Goal: Communication & Community: Answer question/provide support

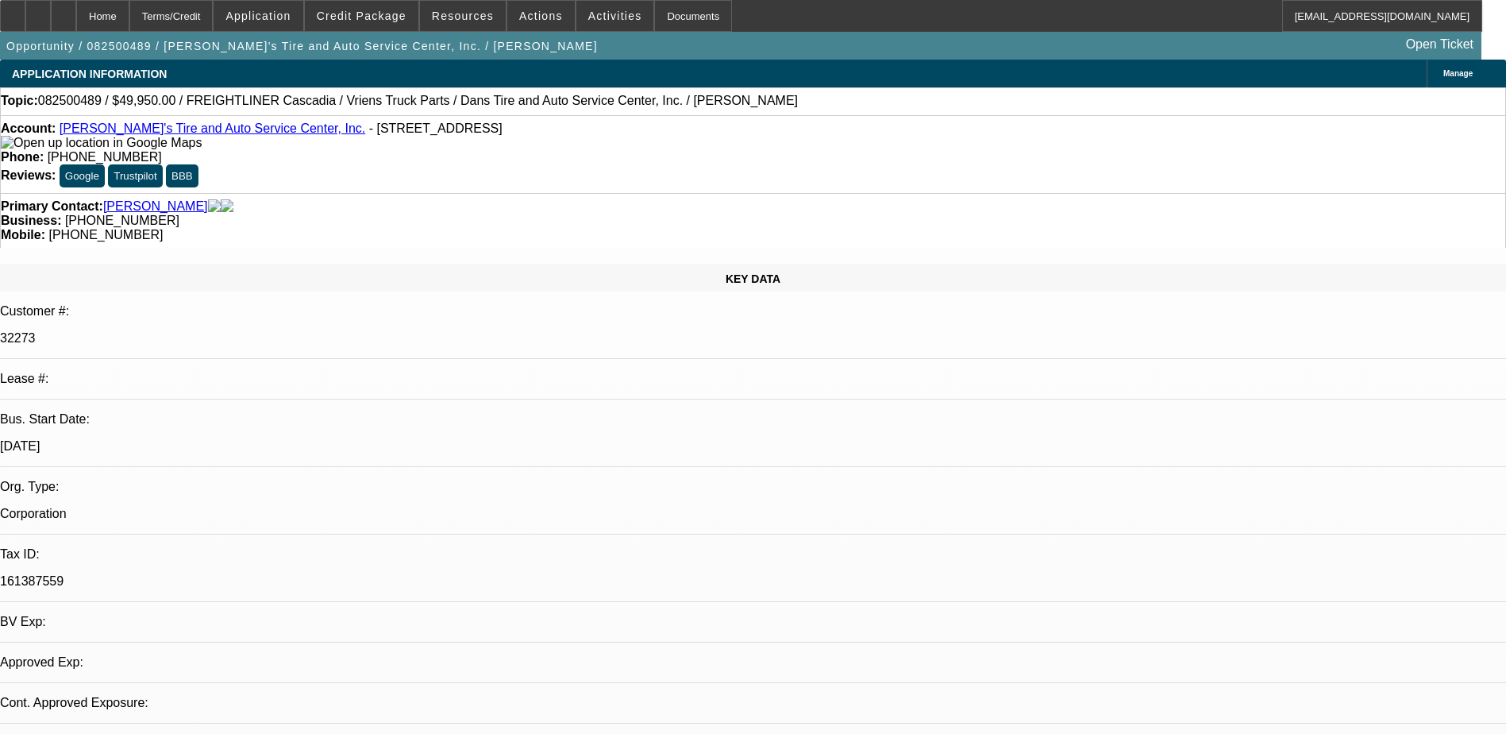
select select "0"
select select "0.1"
select select "1"
select select "2"
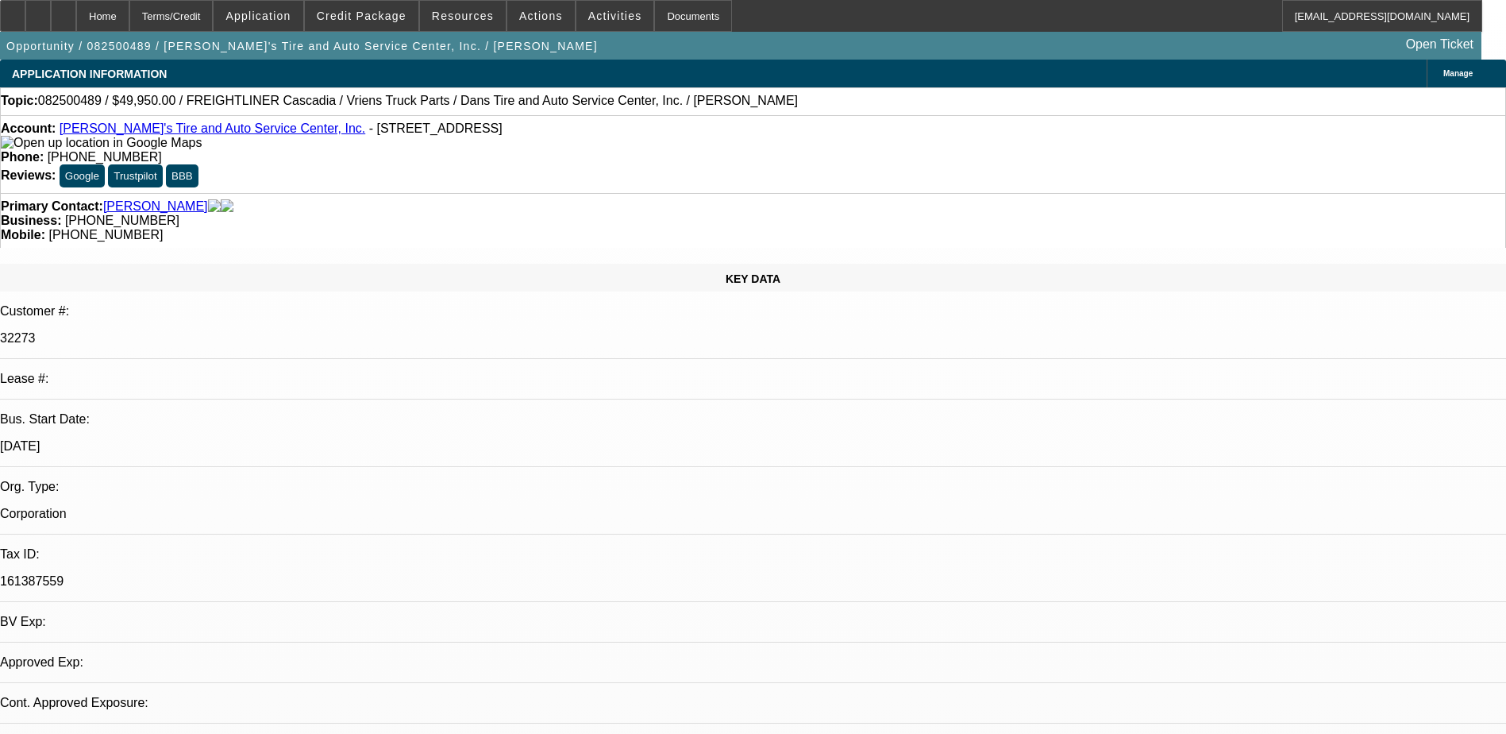
select select "4"
drag, startPoint x: 1174, startPoint y: 299, endPoint x: 1277, endPoint y: 297, distance: 103.3
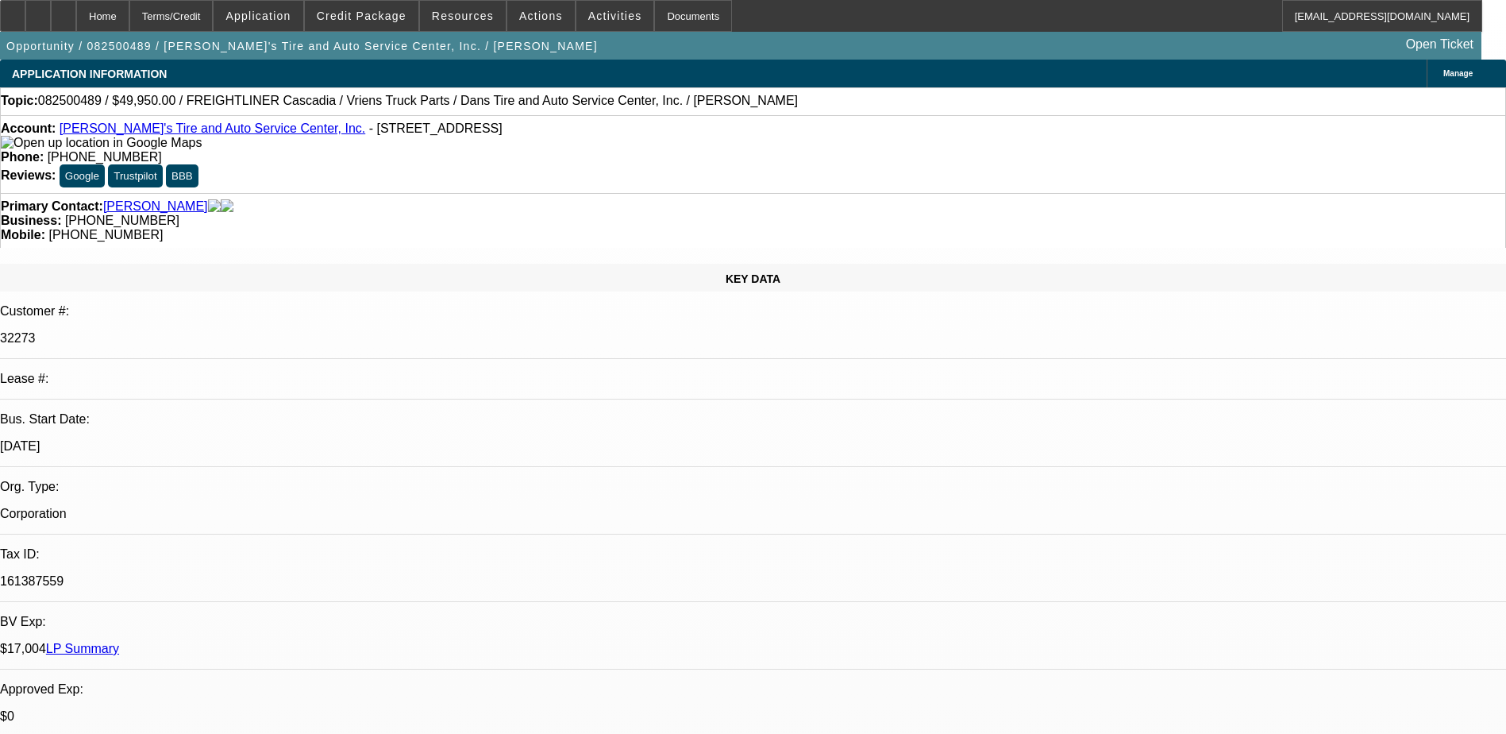
scroll to position [34, 0]
drag, startPoint x: 1432, startPoint y: 293, endPoint x: 1363, endPoint y: 290, distance: 69.2
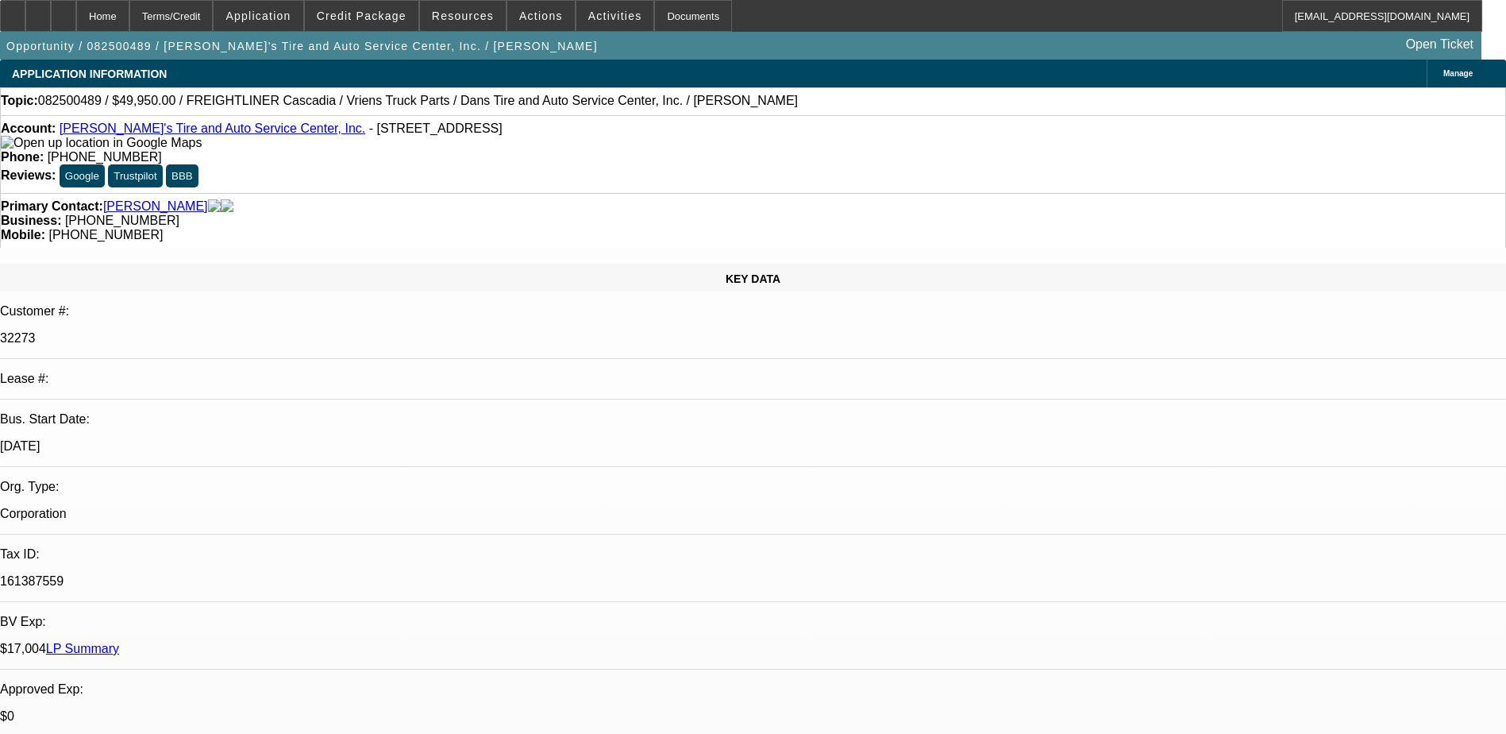
type textarea "ALL ARE SERVICE DEALS, CUSTOMER HAD BEEN CHANGING THE PAYMENT DATE, ASKED TO CH…"
radio input "true"
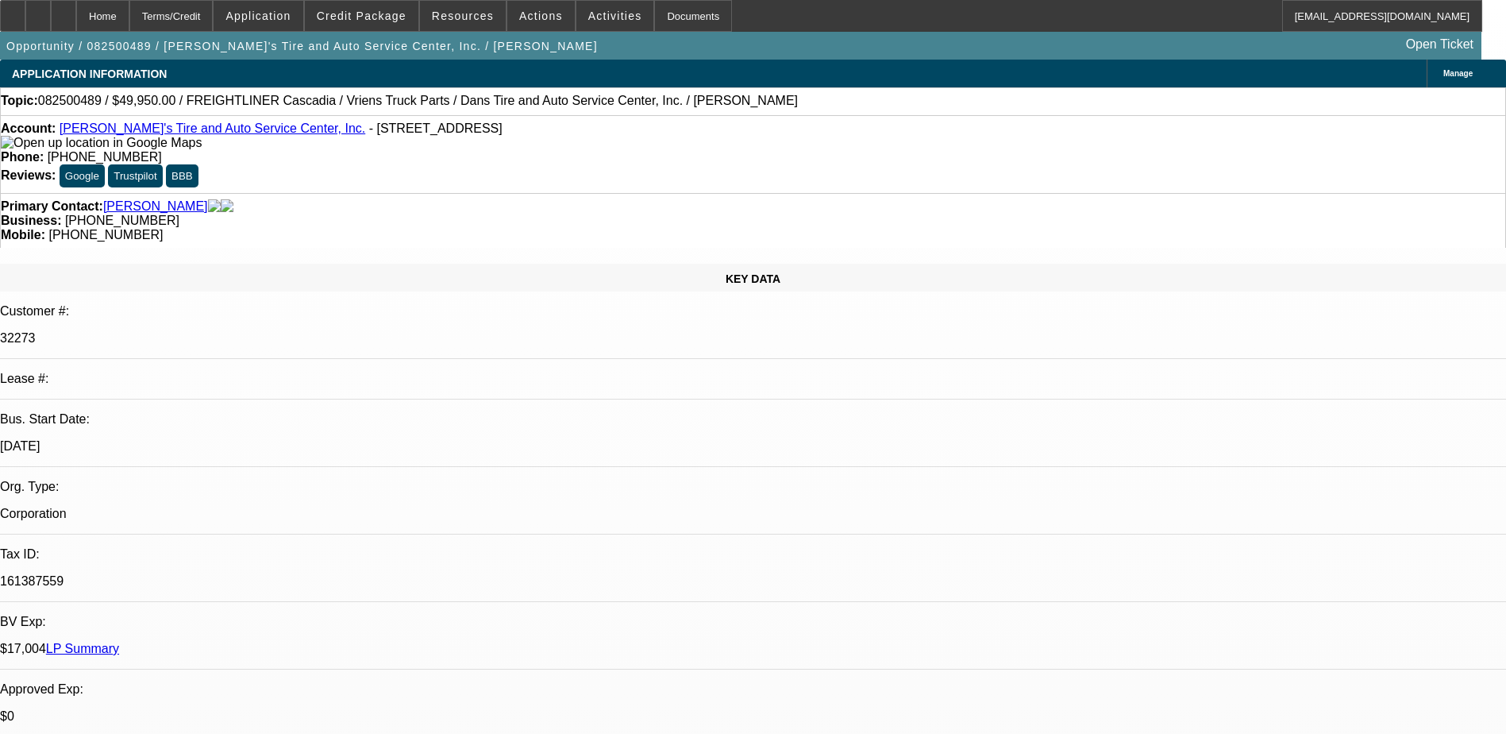
drag, startPoint x: 1284, startPoint y: 293, endPoint x: 1091, endPoint y: 289, distance: 193.0
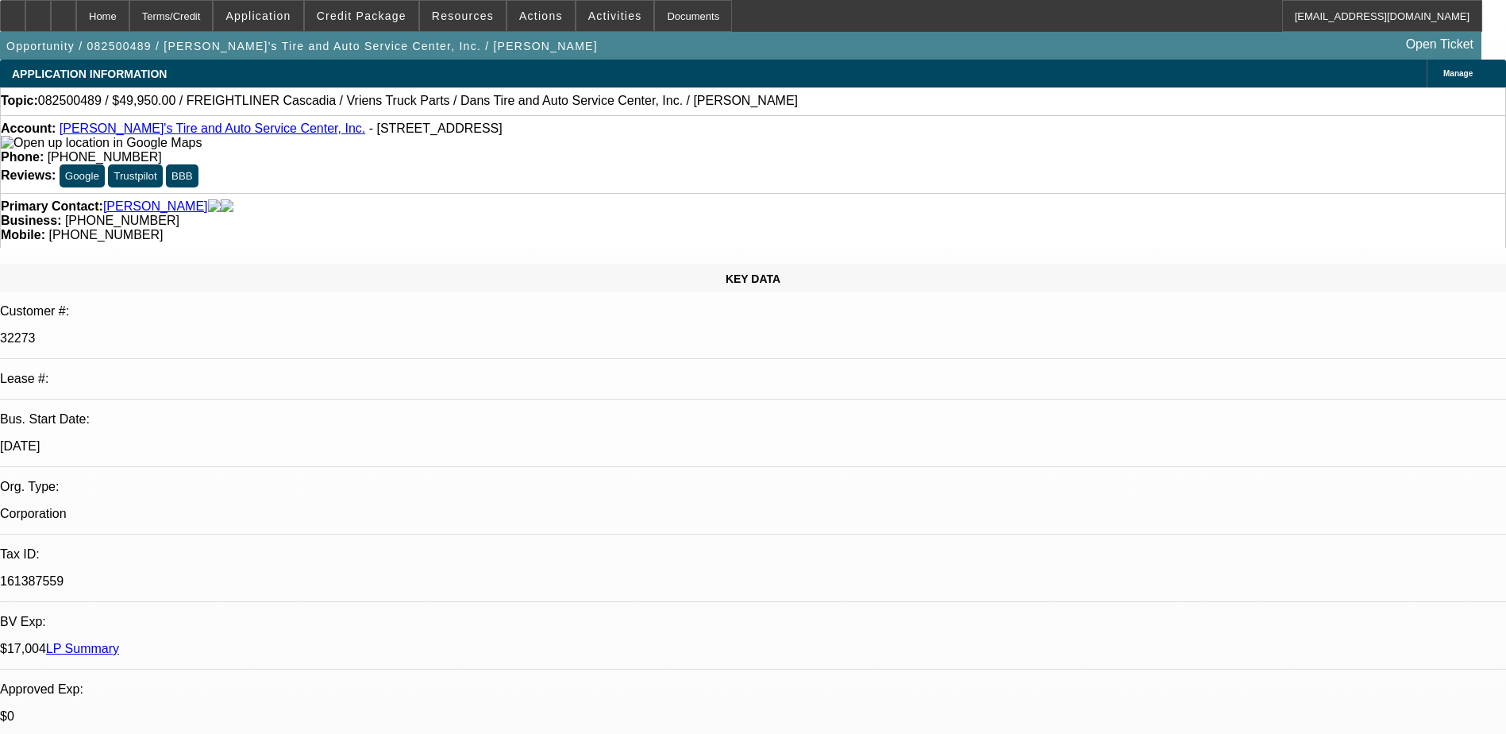
drag, startPoint x: 1281, startPoint y: 294, endPoint x: 1087, endPoint y: 281, distance: 194.2
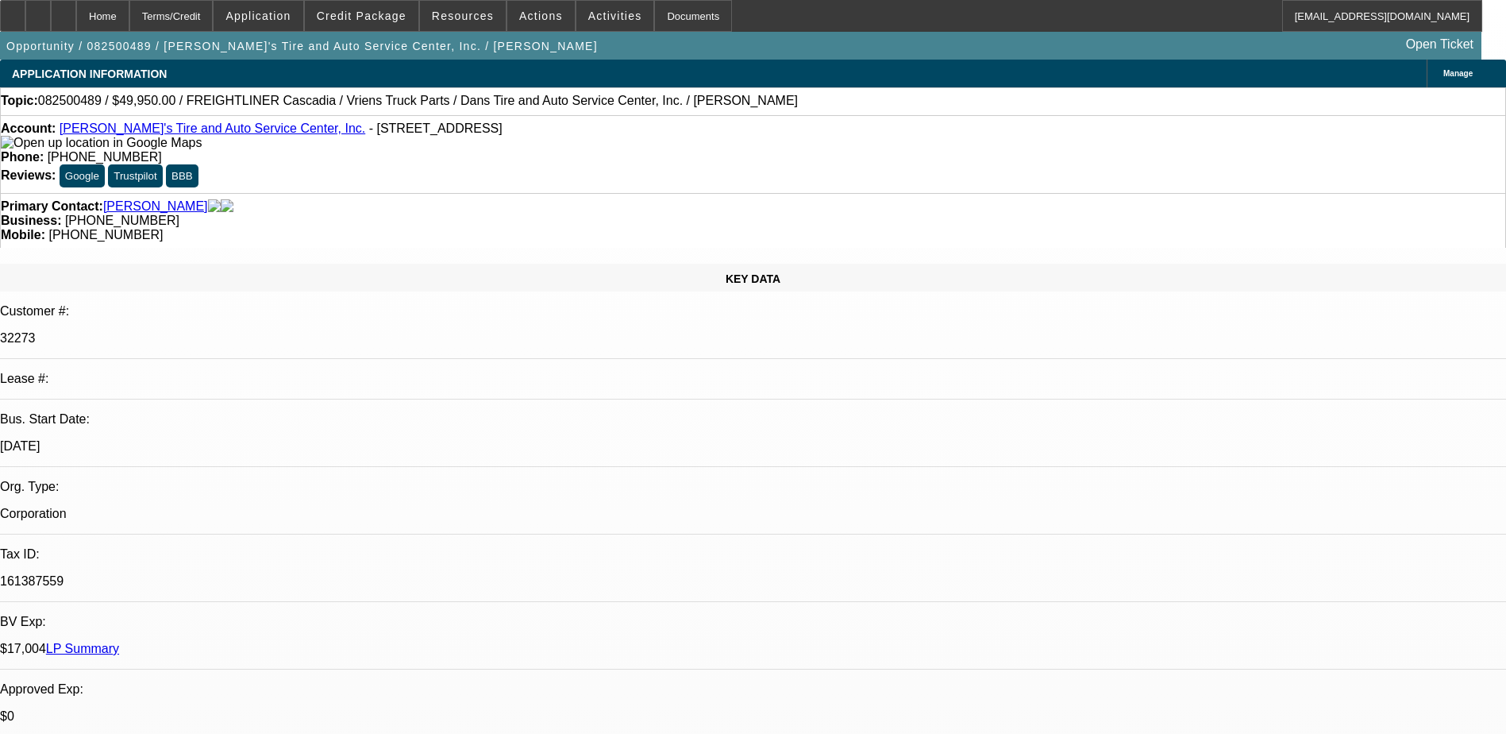
scroll to position [19, 0]
drag, startPoint x: 1278, startPoint y: 290, endPoint x: 1248, endPoint y: 284, distance: 29.9
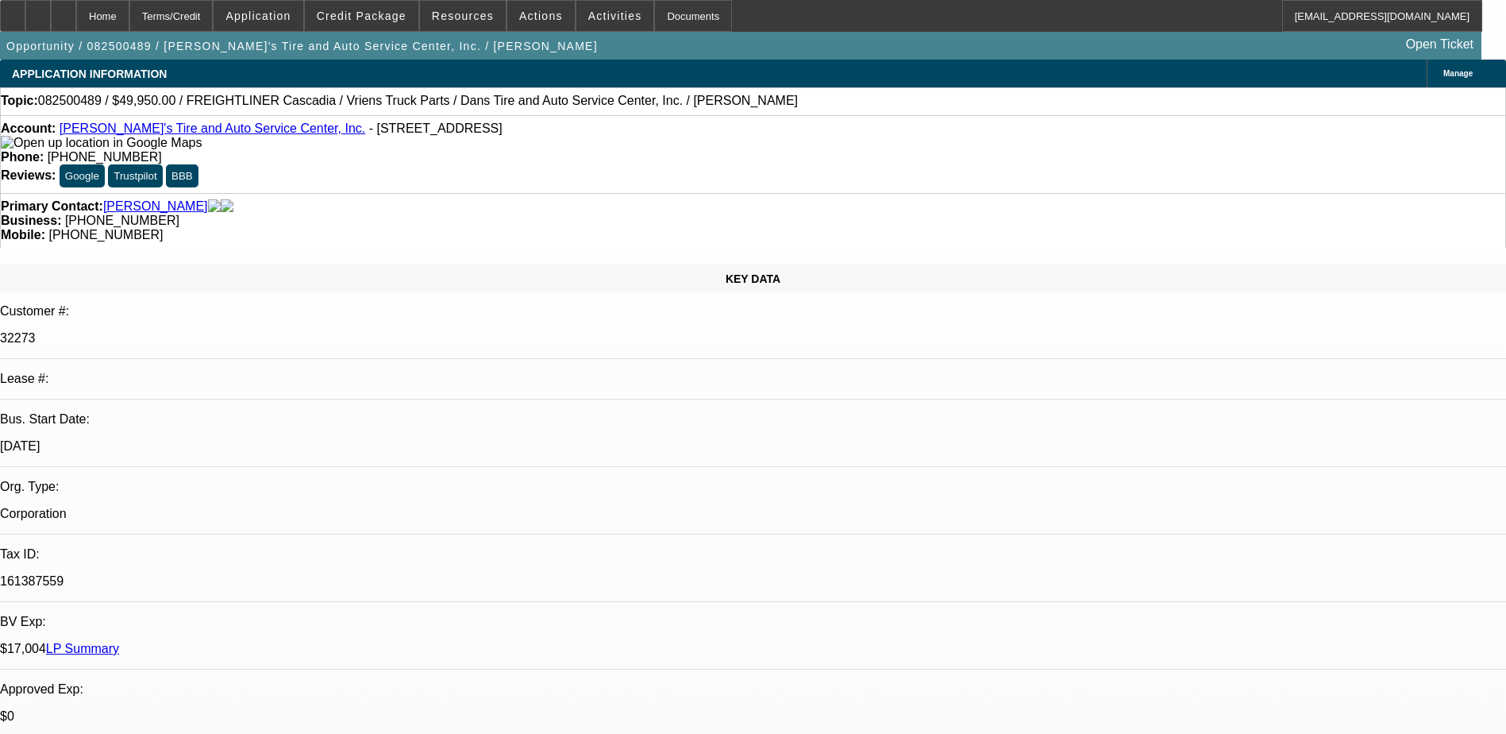
scroll to position [38, 0]
type textarea "ALL ARE SERVICE DEALS, CUSTOMER HAD BEEN CHANGING THE PAYMENT DATE, , HOWEVER P…"
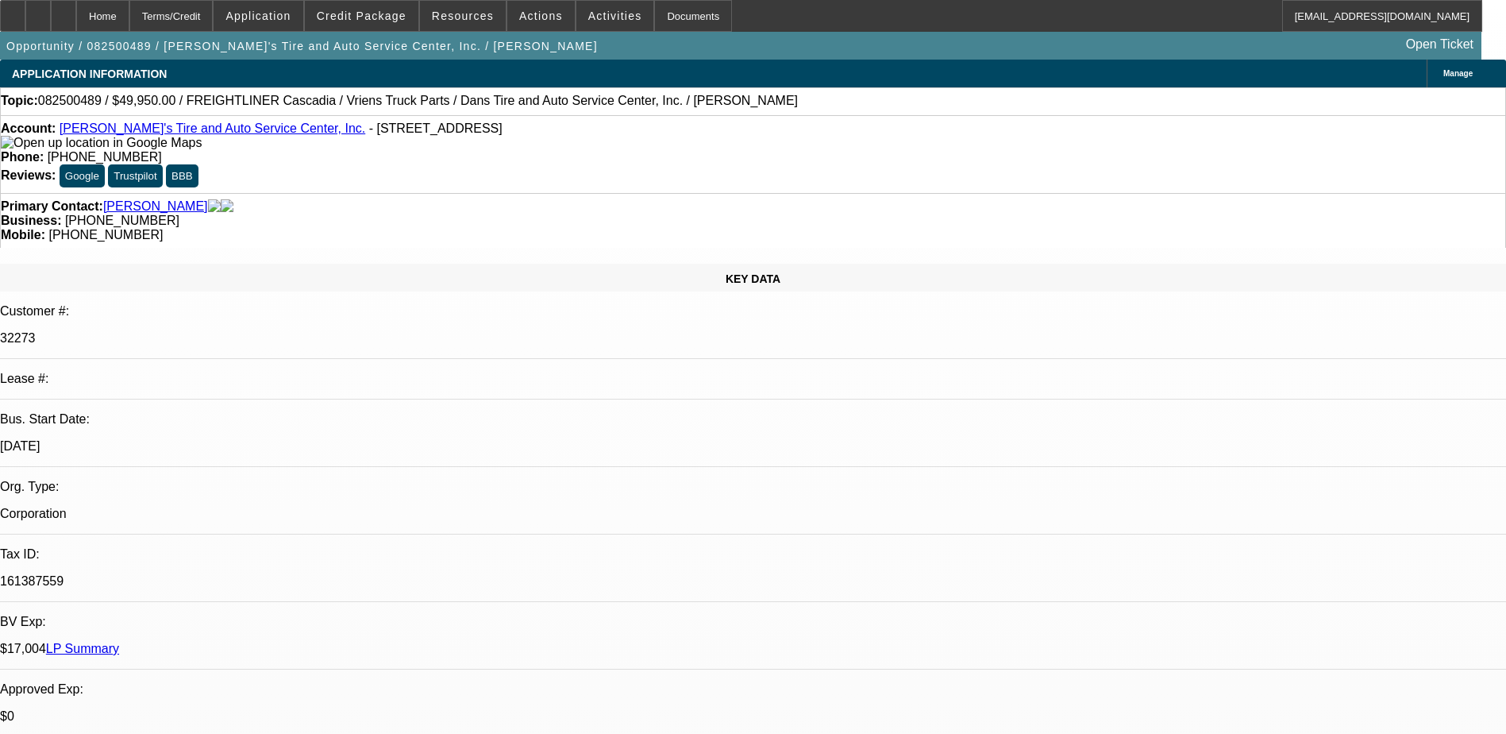
radio input "false"
radio input "true"
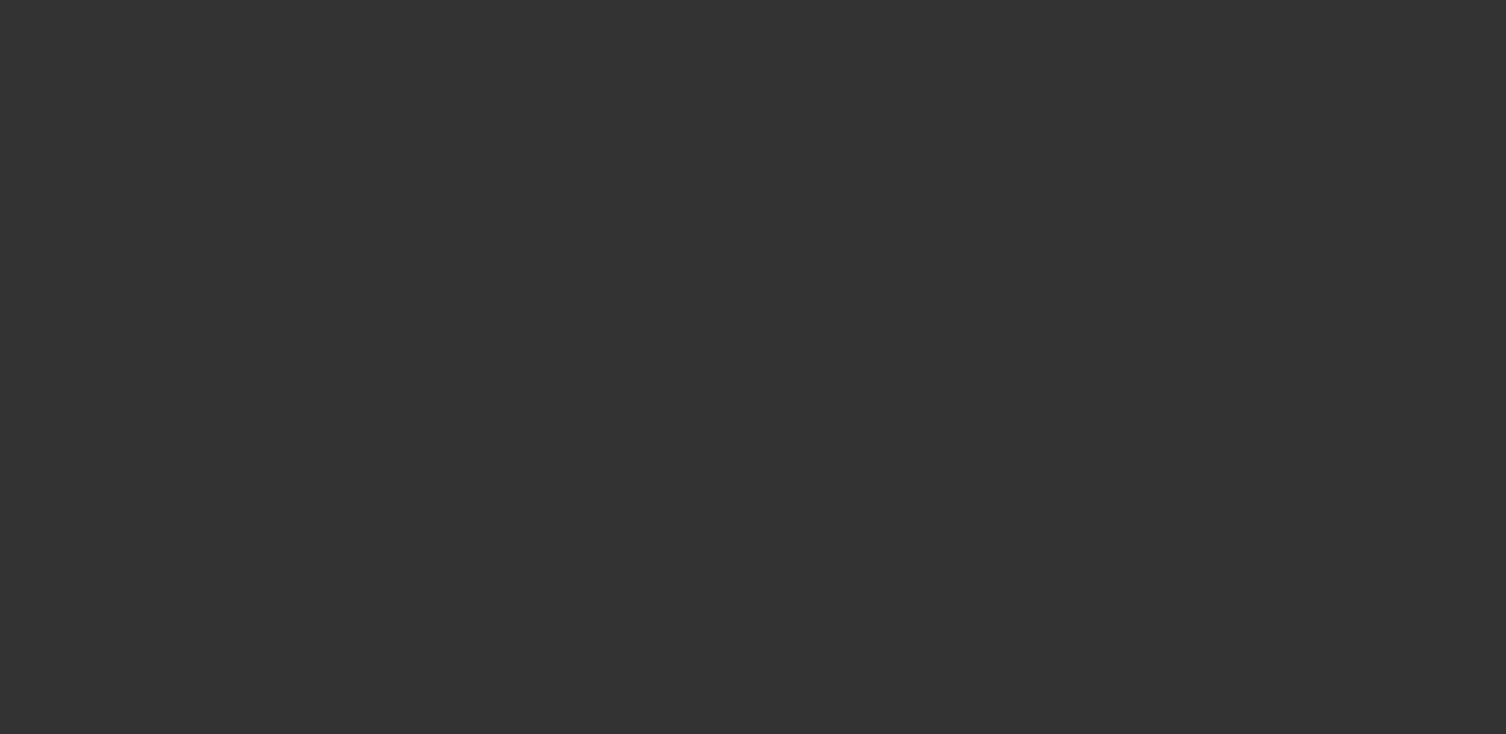
scroll to position [0, 0]
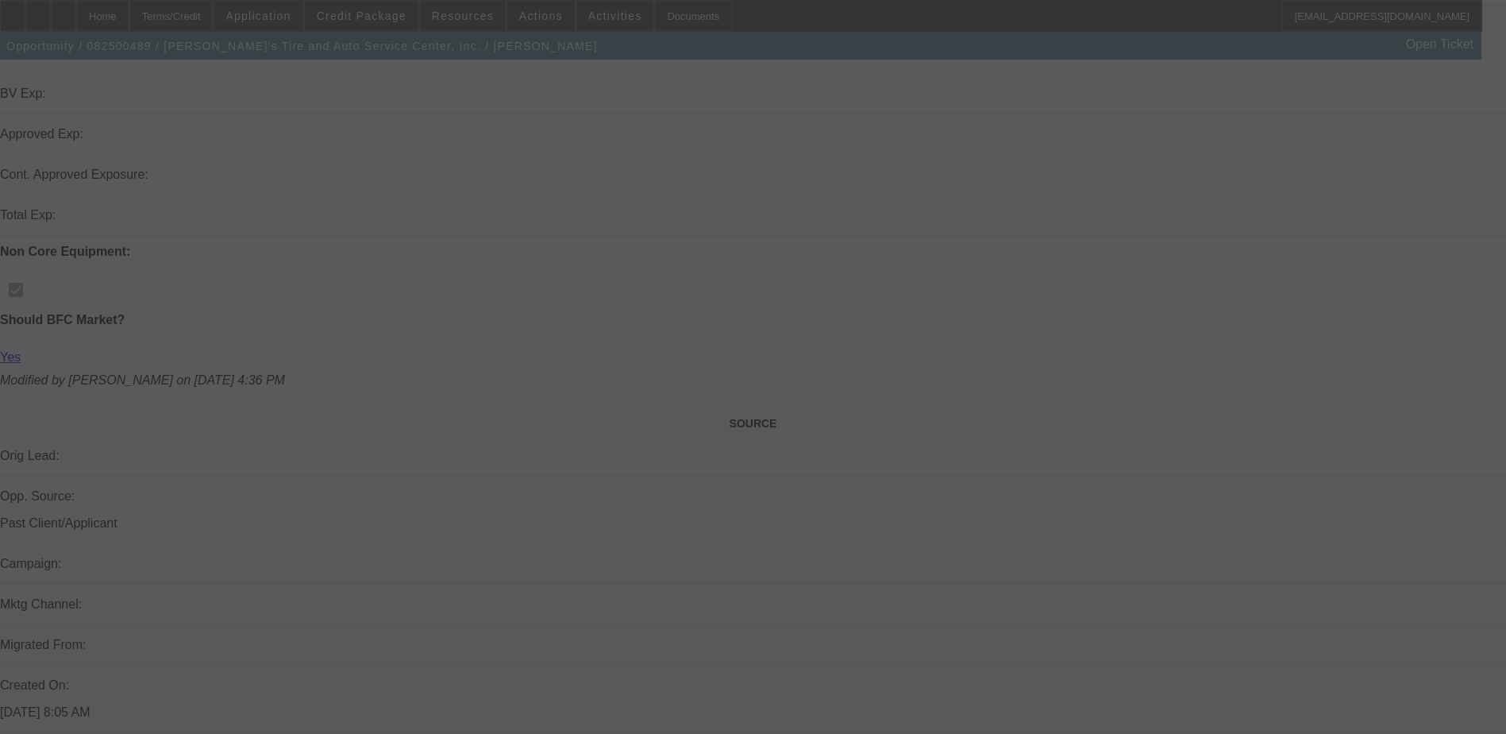
scroll to position [556, 0]
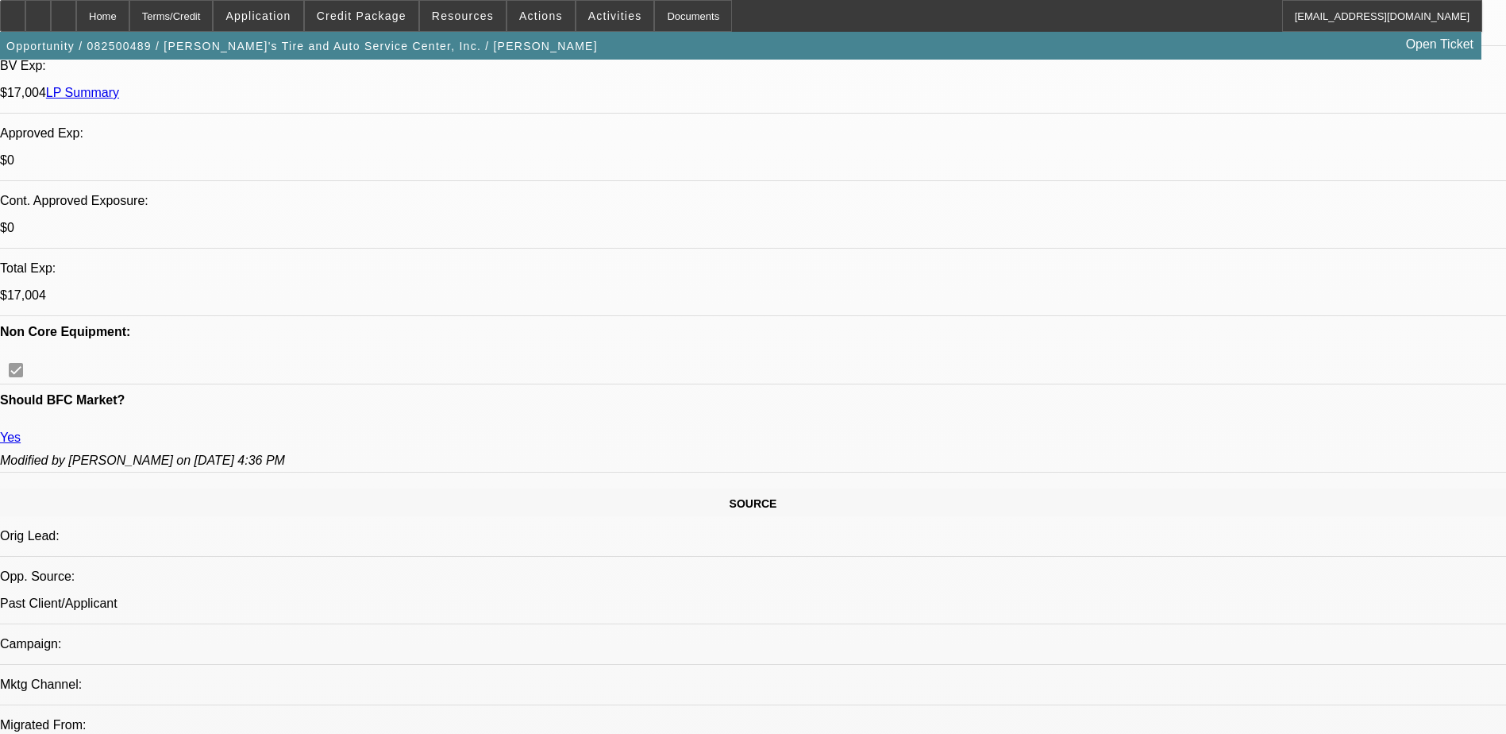
select select "0"
select select "0.1"
select select "1"
select select "2"
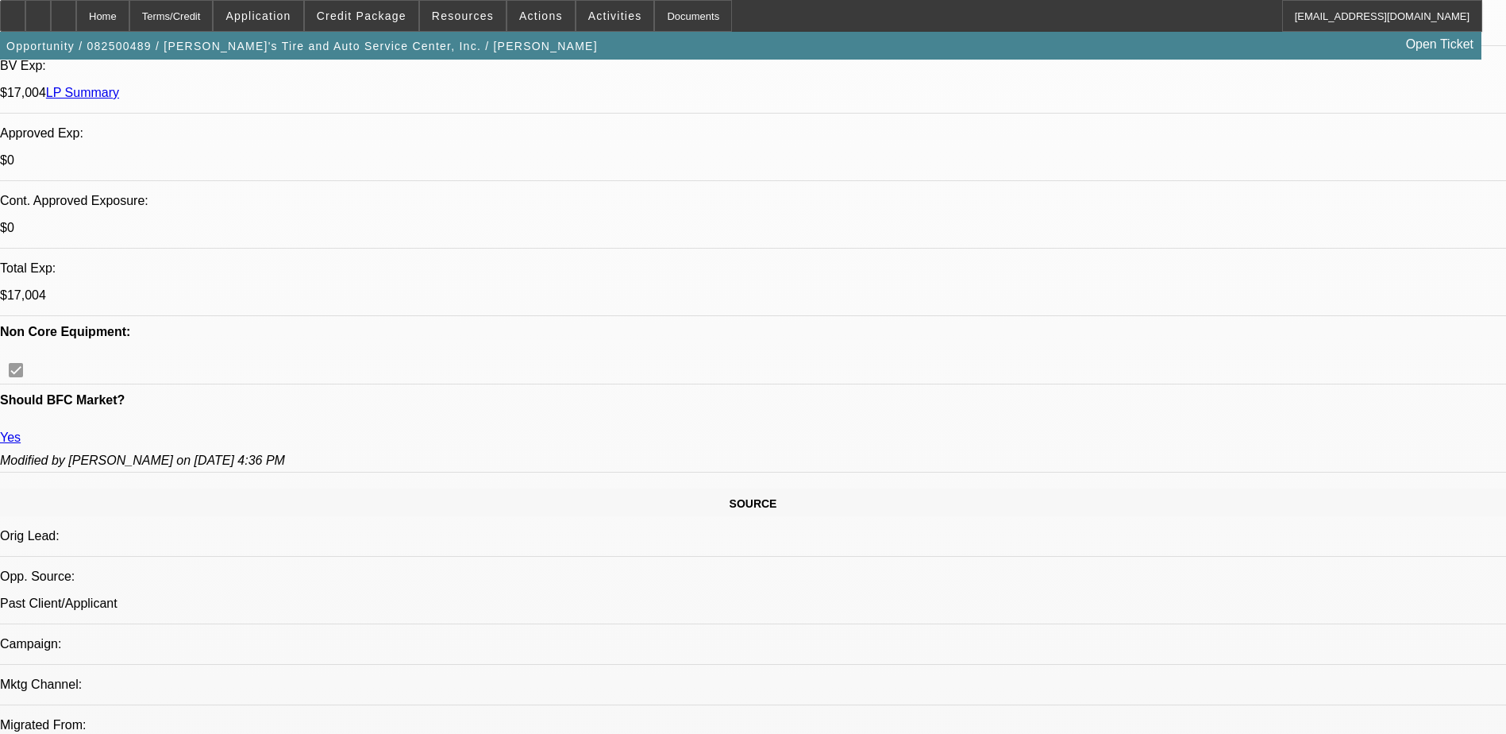
select select "4"
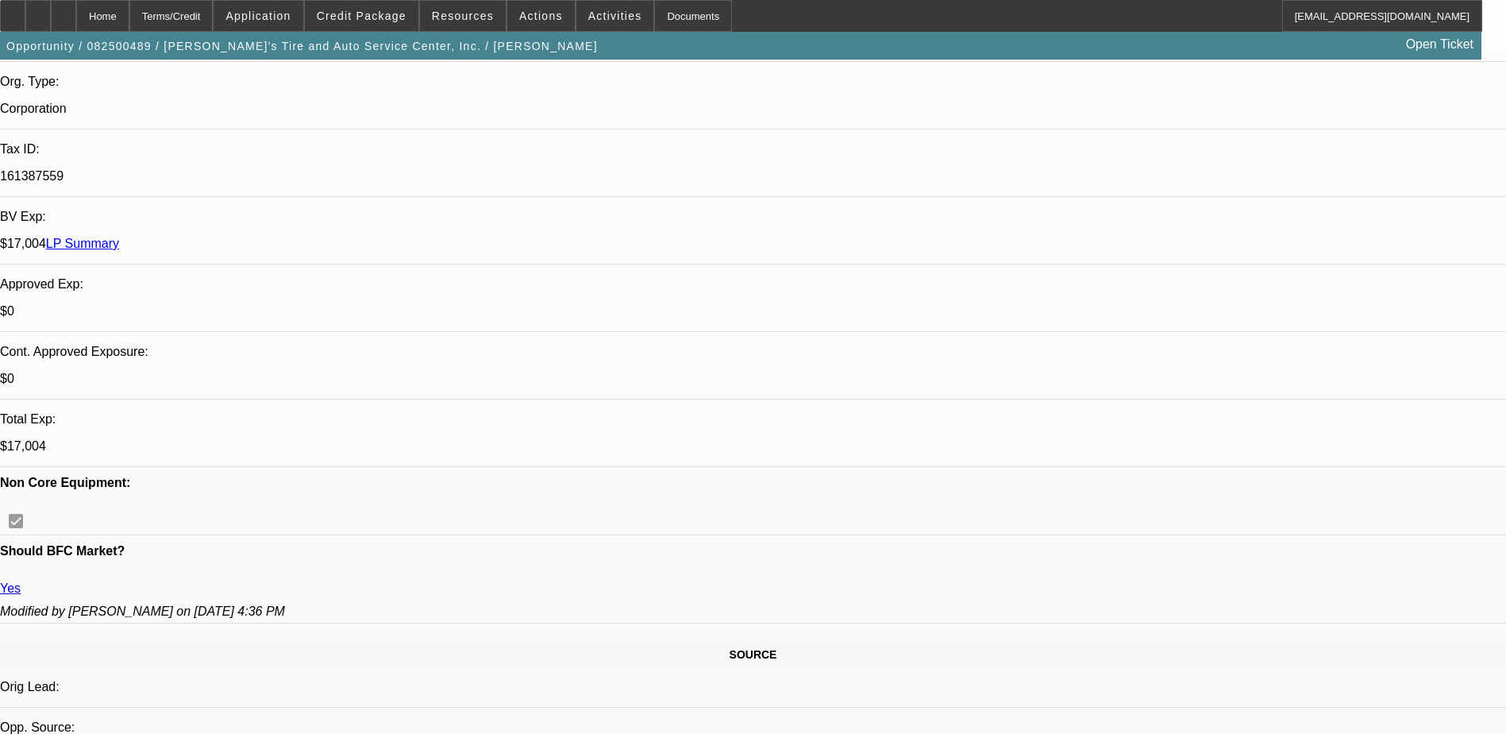
scroll to position [238, 0]
